Goal: Feedback & Contribution: Leave review/rating

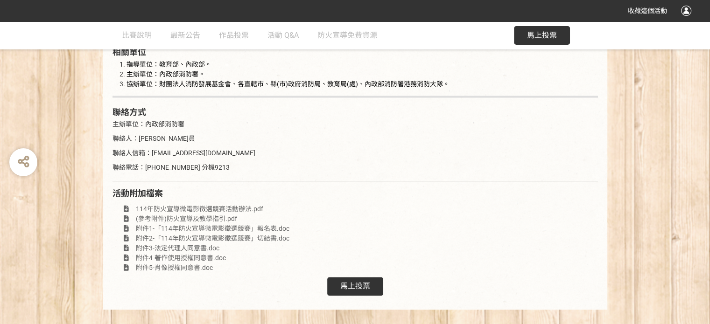
scroll to position [1794, 0]
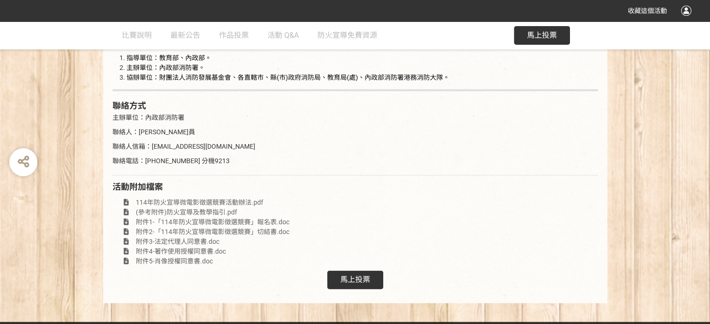
click at [357, 275] on span "馬上投票" at bounding box center [355, 279] width 30 height 9
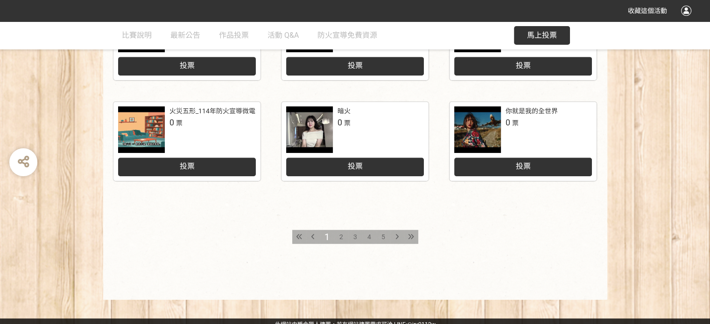
scroll to position [487, 0]
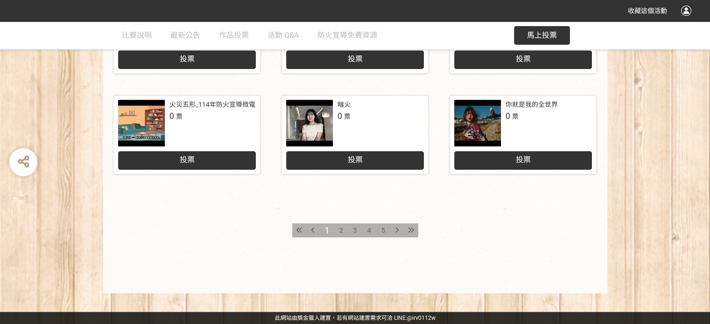
click at [381, 229] on span "5" at bounding box center [383, 230] width 4 height 7
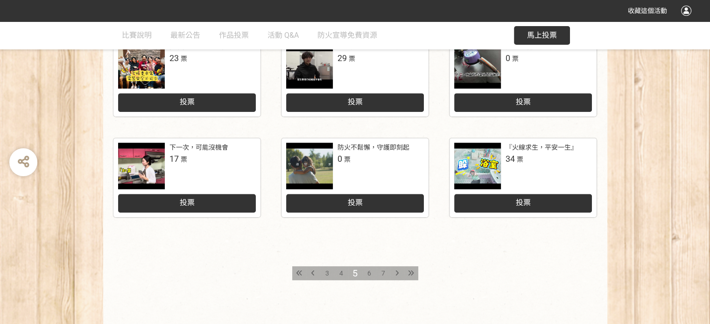
scroll to position [467, 0]
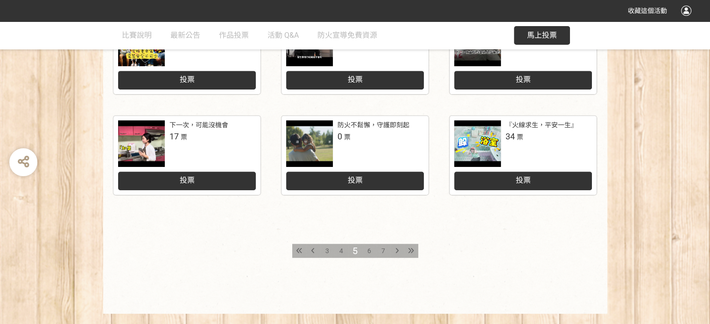
click at [478, 144] on div at bounding box center [477, 143] width 47 height 47
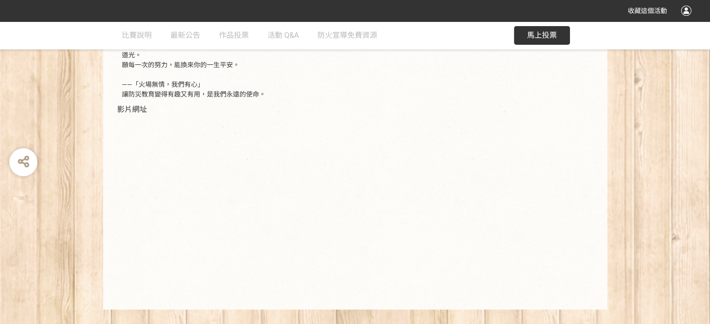
scroll to position [233, 0]
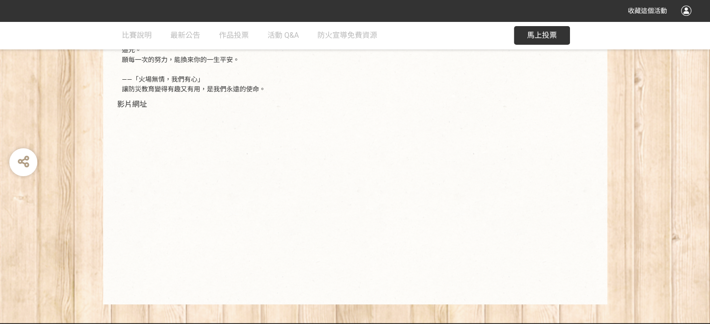
click at [547, 35] on span "馬上投票" at bounding box center [542, 35] width 30 height 9
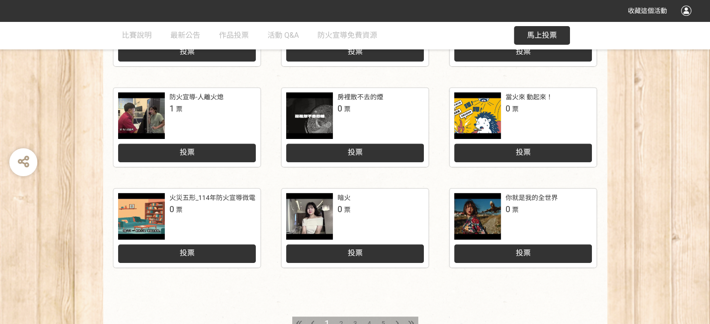
scroll to position [487, 0]
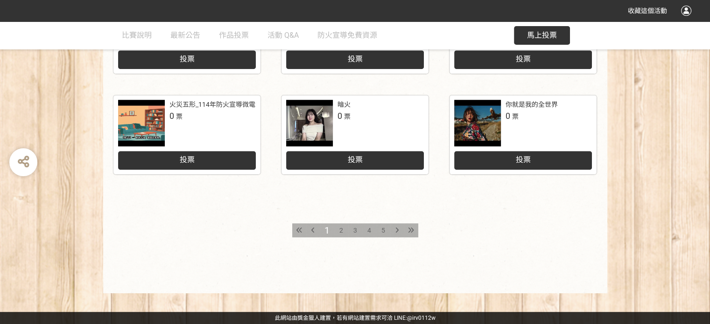
click at [382, 231] on span "5" at bounding box center [383, 230] width 4 height 7
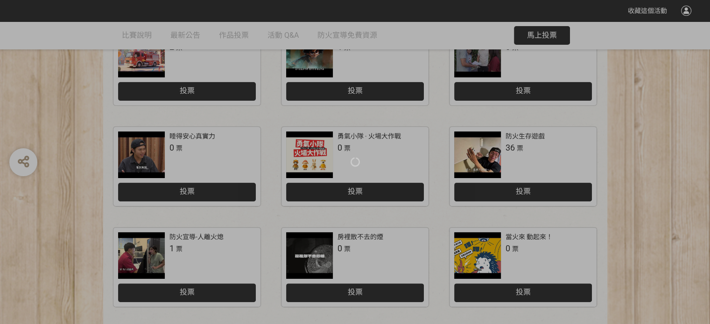
scroll to position [487, 0]
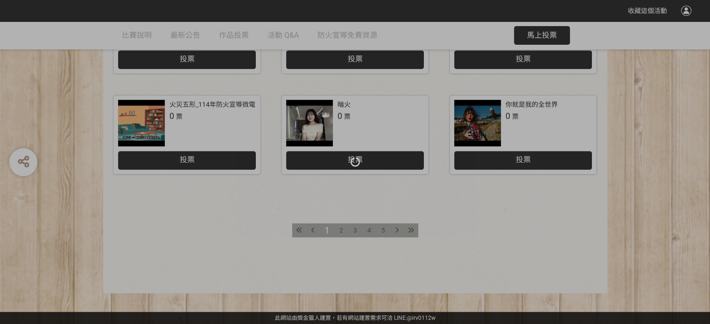
click at [383, 229] on div at bounding box center [355, 162] width 710 height 324
